Goal: Transaction & Acquisition: Purchase product/service

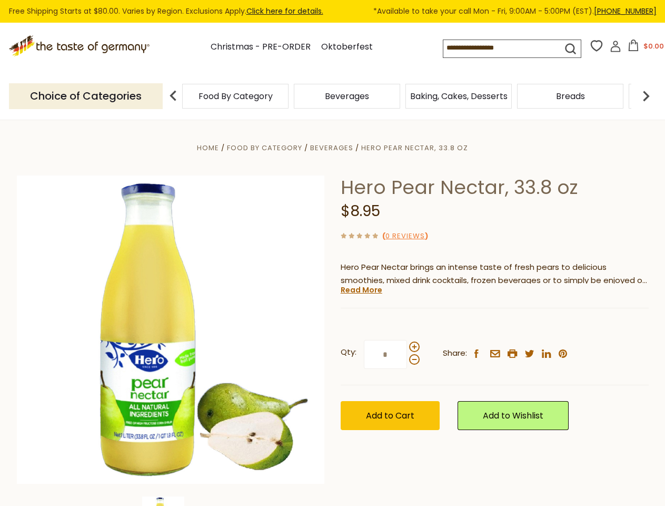
click at [332, 253] on div "Home Food By Category [GEOGRAPHIC_DATA] Hero Pear Nectar, 33.8 oz Hero Pear Nec…" at bounding box center [333, 344] width 648 height 406
click at [505, 48] on input at bounding box center [494, 47] width 101 height 15
click at [644, 48] on button "$0.00" at bounding box center [646, 48] width 45 height 16
click at [402, 96] on div "Beverages" at bounding box center [347, 96] width 112 height 25
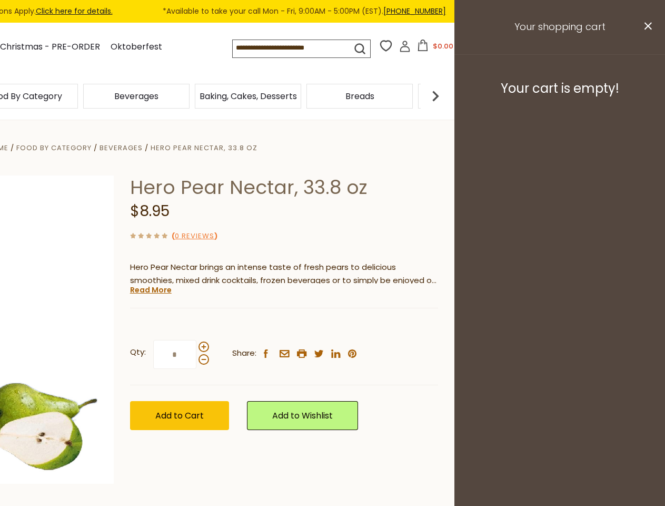
click at [647, 96] on h3 "Your cart is empty!" at bounding box center [560, 89] width 184 height 16
click at [332, 313] on div "Hero Pear Nectar, 33.8 oz $8.95 ( 0 Reviews ) Hero Pear Nectar brings an intens…" at bounding box center [284, 314] width 308 height 278
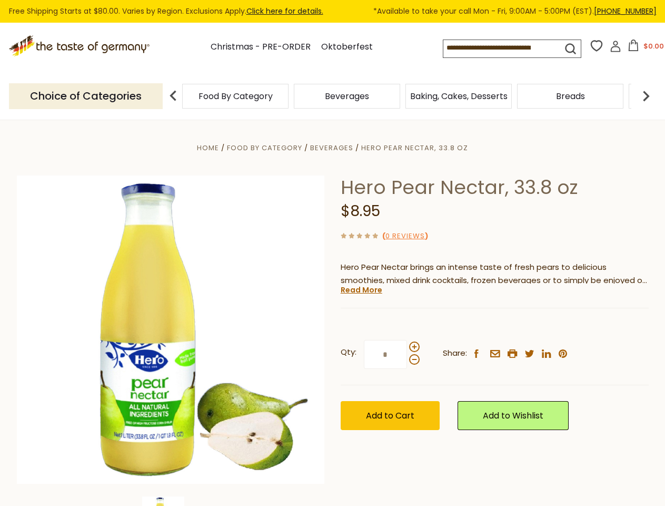
click at [171, 501] on div "Home Food By Category [GEOGRAPHIC_DATA] Hero Pear Nectar, 33.8 oz Hero Pear Nec…" at bounding box center [333, 344] width 648 height 406
click at [361, 290] on link "Read More" at bounding box center [362, 290] width 42 height 11
